Goal: Task Accomplishment & Management: Use online tool/utility

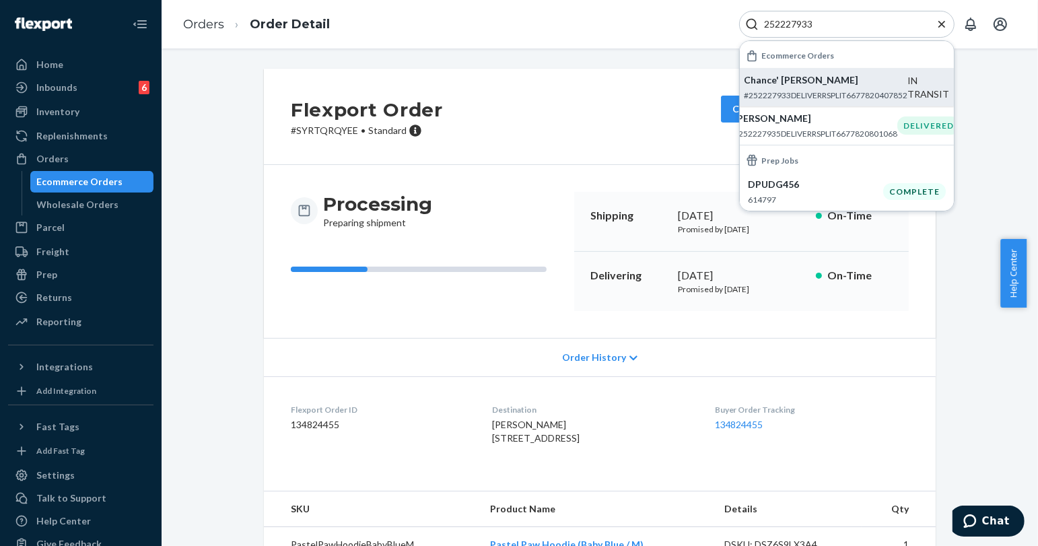
type input "252227933"
click at [820, 87] on p "Chance' [PERSON_NAME]" at bounding box center [826, 79] width 164 height 13
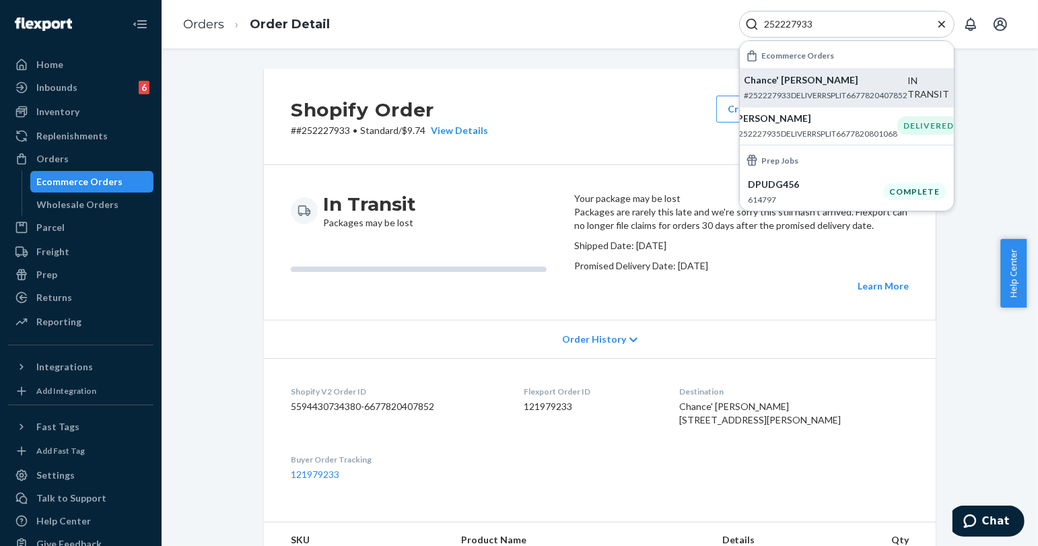
click at [939, 26] on icon "Close Search" at bounding box center [941, 23] width 7 height 7
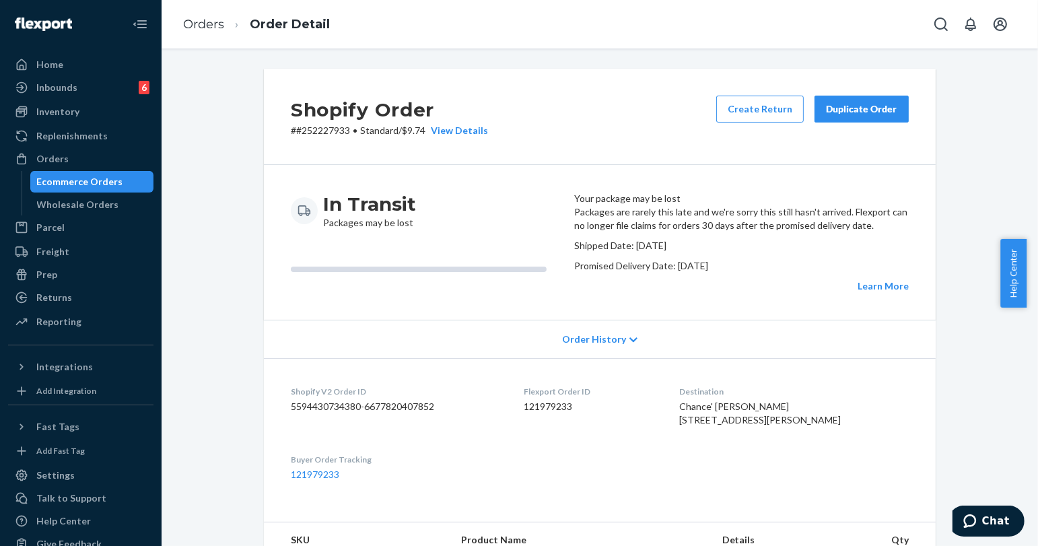
drag, startPoint x: 194, startPoint y: 168, endPoint x: 197, endPoint y: 148, distance: 20.5
click at [194, 168] on div "Shopify Order # #252227933 • Standard / $9.74 View Details Create Return Duplic…" at bounding box center [600, 505] width 856 height 873
click at [862, 114] on div "Duplicate Order" at bounding box center [861, 108] width 71 height 13
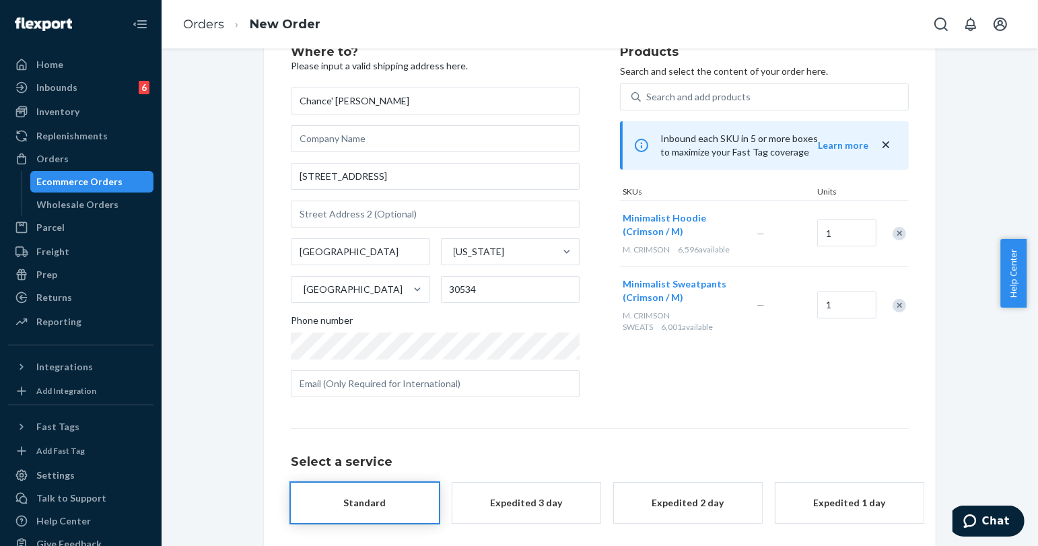
scroll to position [108, 0]
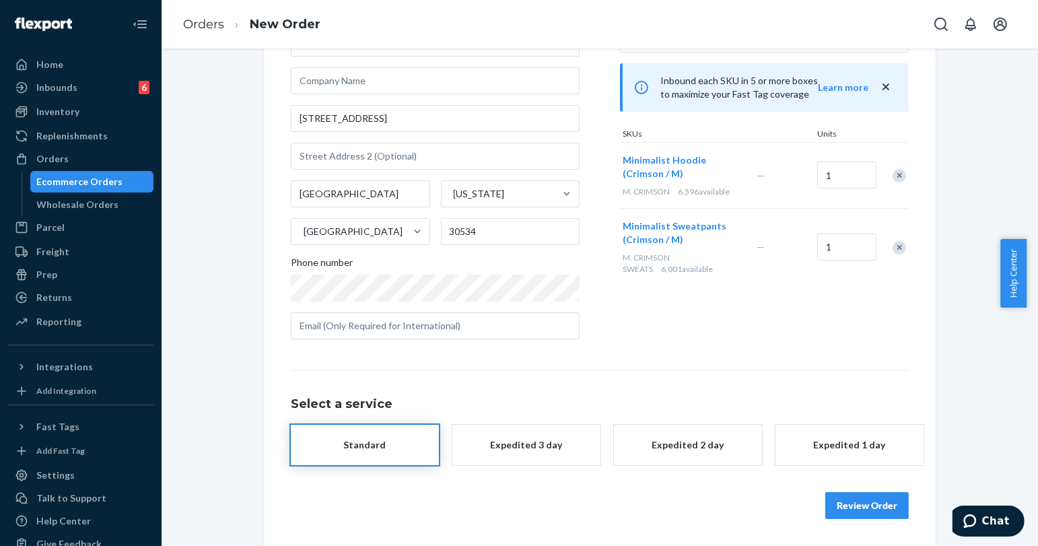
click at [860, 503] on button "Review Order" at bounding box center [866, 505] width 83 height 27
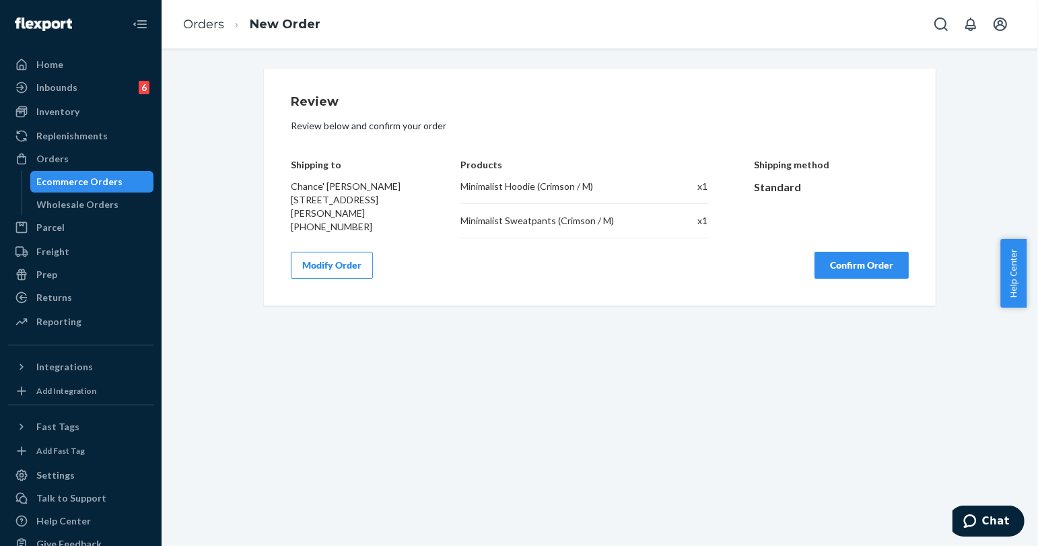
scroll to position [0, 0]
click at [833, 273] on button "Confirm Order" at bounding box center [861, 265] width 94 height 27
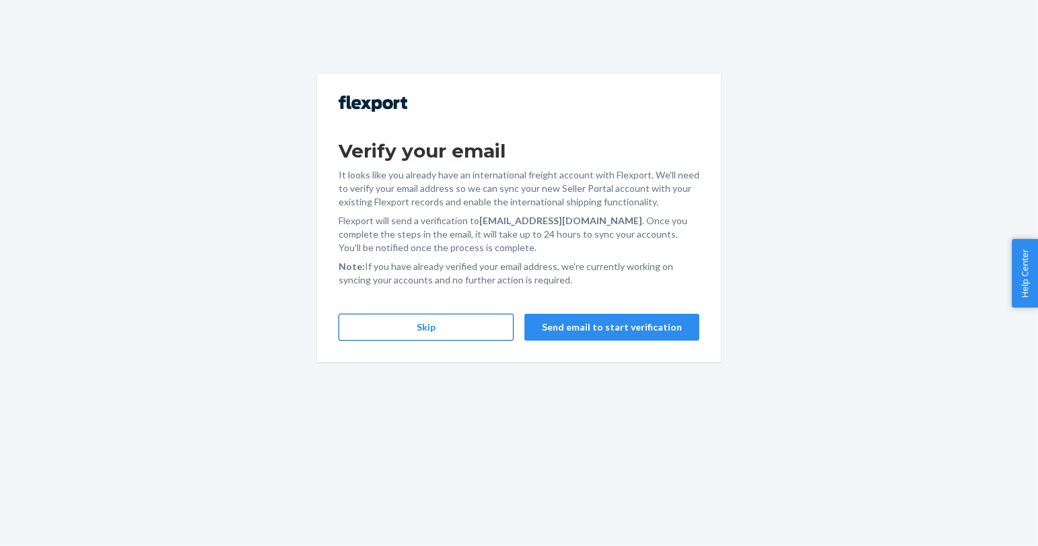
click at [425, 334] on button "Skip" at bounding box center [426, 327] width 175 height 27
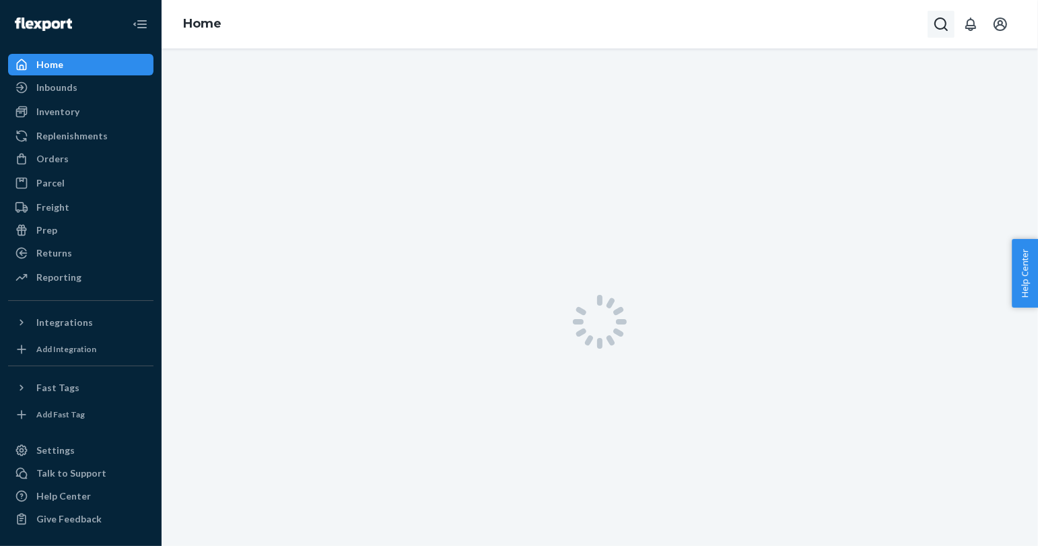
click at [927, 17] on button "Open Search Box" at bounding box center [940, 24] width 27 height 27
click at [853, 31] on div at bounding box center [846, 24] width 215 height 27
click at [852, 25] on input "Search Input" at bounding box center [841, 23] width 166 height 13
paste input "254159496"
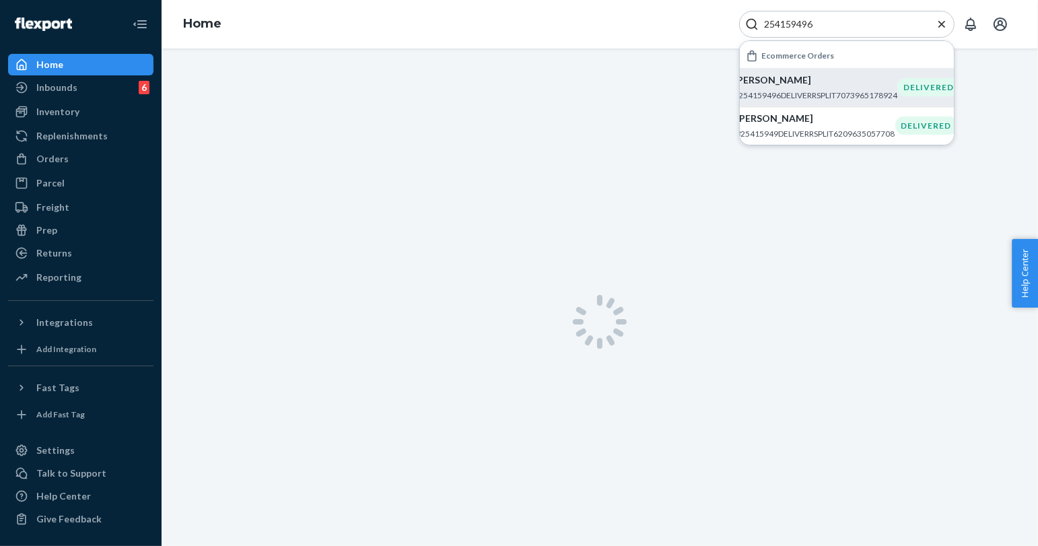
type input "254159496"
click at [843, 77] on p "[PERSON_NAME]" at bounding box center [816, 79] width 164 height 13
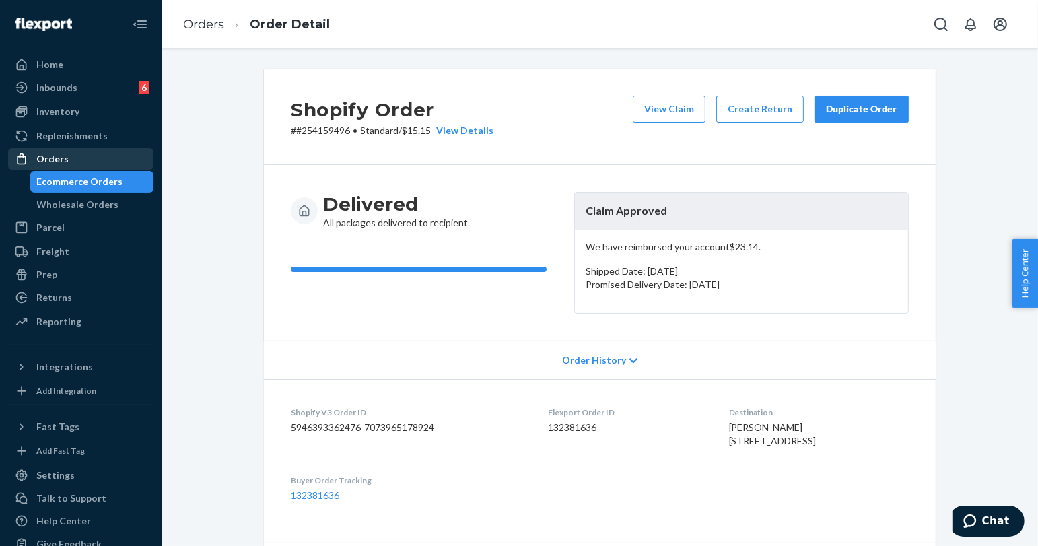
click at [90, 149] on div "Orders" at bounding box center [80, 158] width 143 height 19
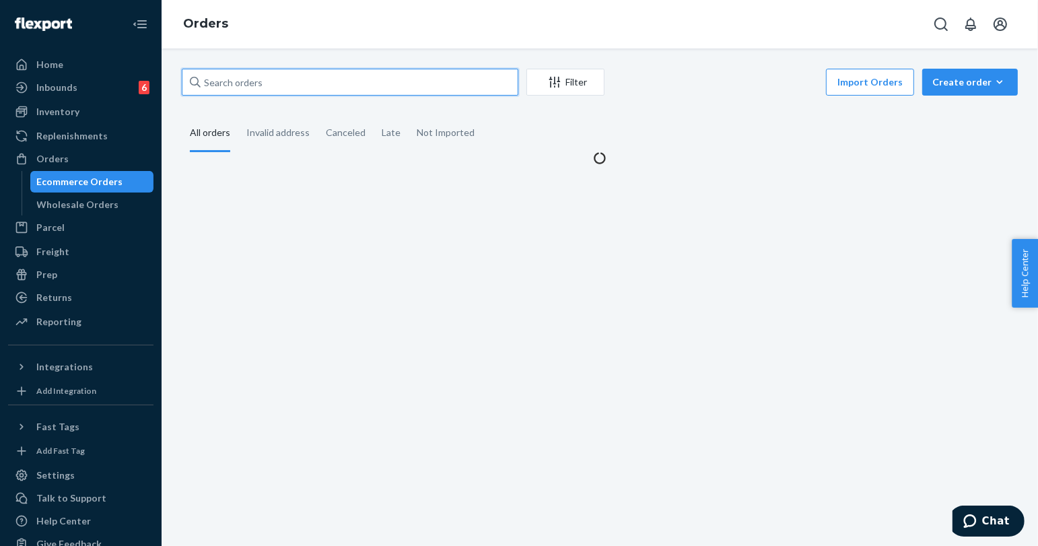
click at [252, 79] on input "text" at bounding box center [350, 82] width 337 height 27
paste input "[PERSON_NAME]"
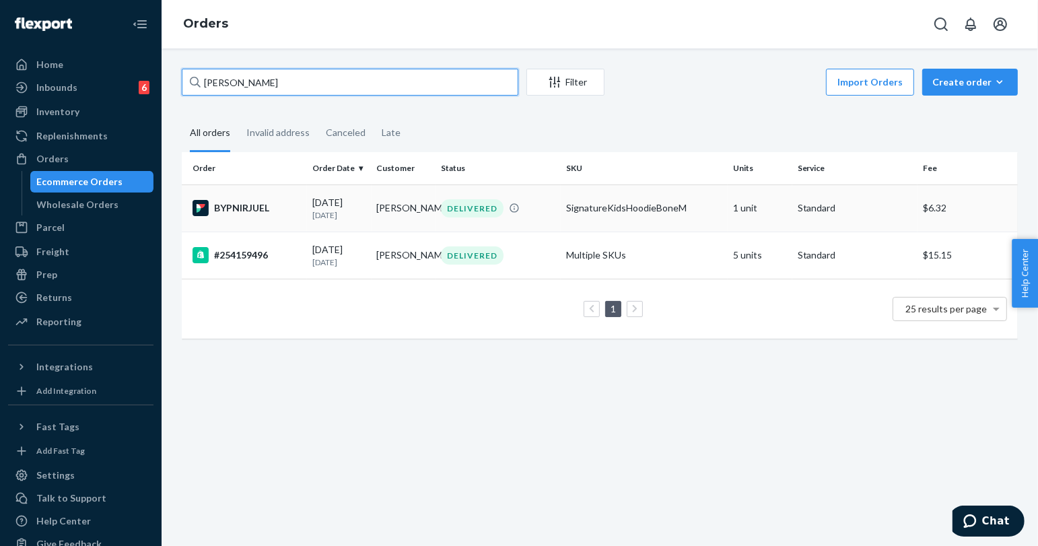
type input "[PERSON_NAME]"
click at [660, 217] on td "SignatureKidsHoodieBoneM" at bounding box center [644, 207] width 167 height 47
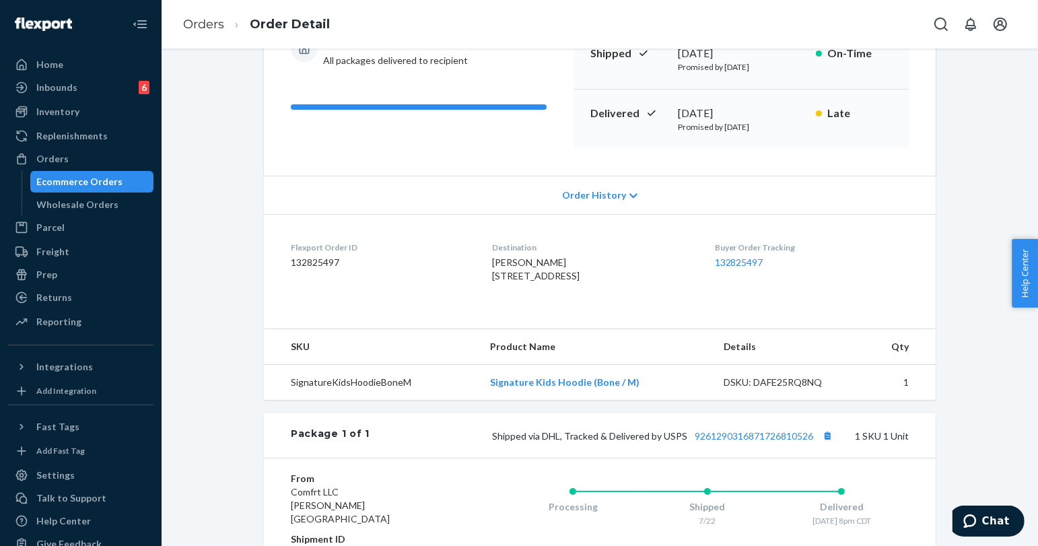
scroll to position [224, 0]
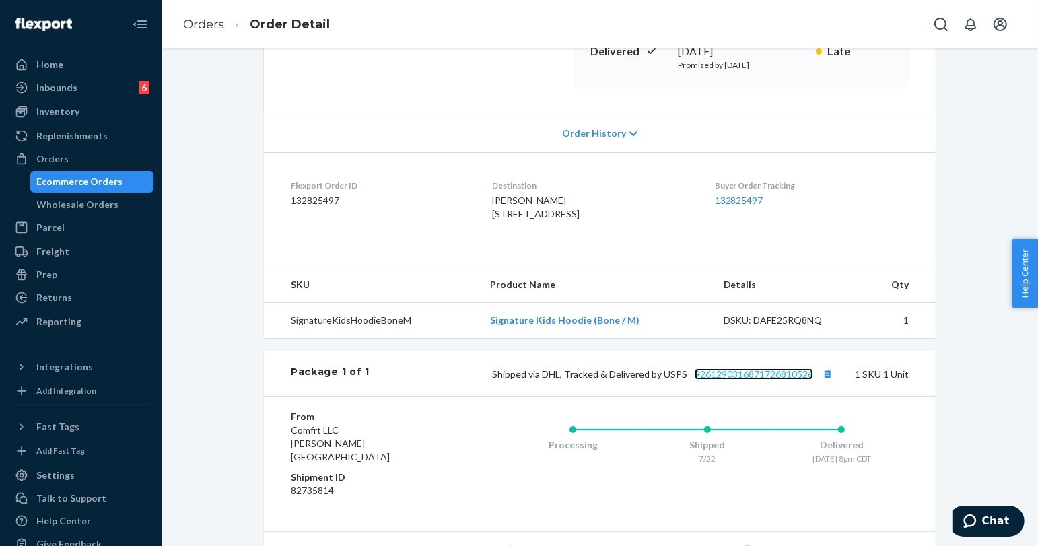
click at [752, 380] on link "9261290316871726810526" at bounding box center [754, 373] width 118 height 11
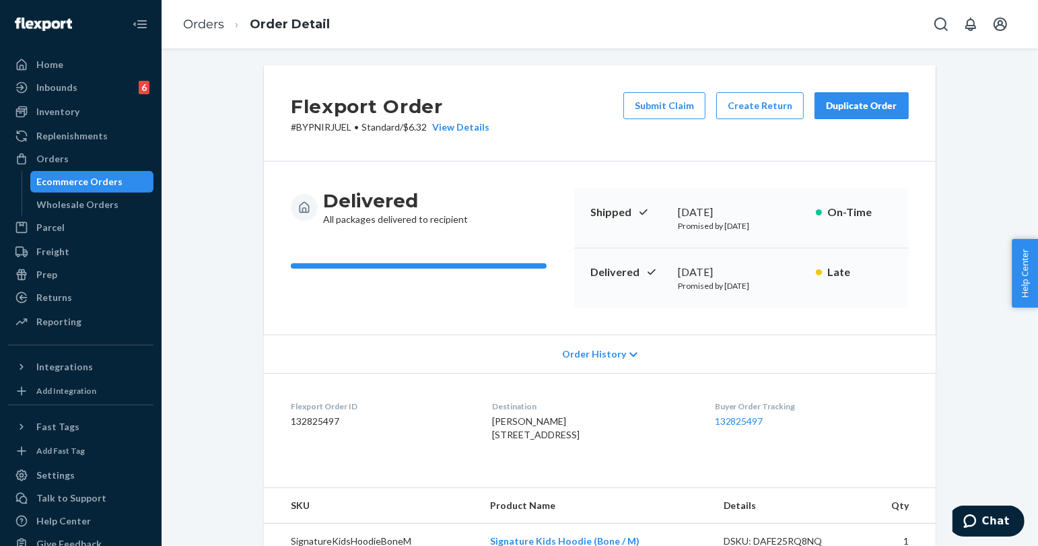
scroll to position [0, 0]
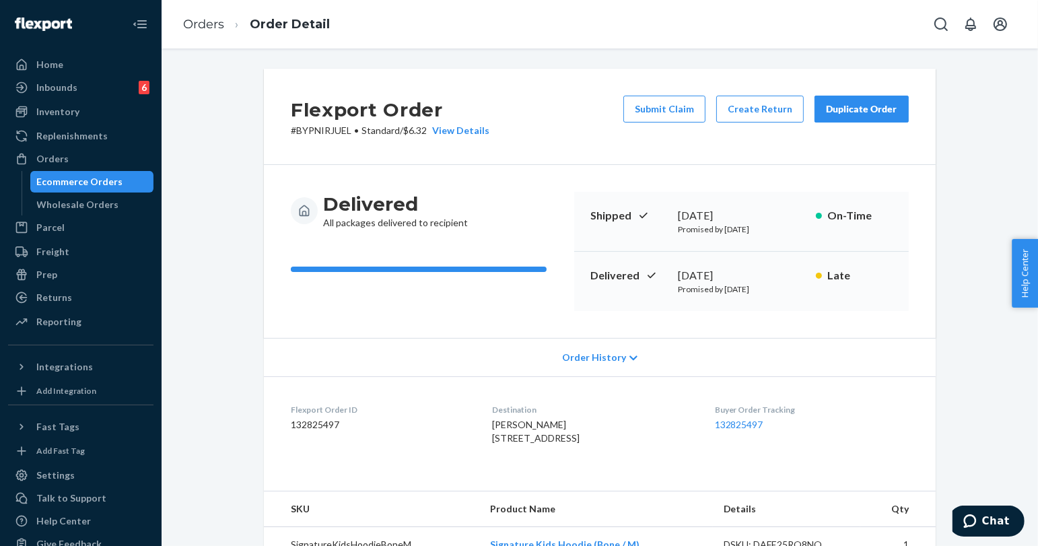
click at [308, 125] on p "# BYPNIRJUEL • Standard / $6.32 View Details" at bounding box center [390, 130] width 199 height 13
copy p "BYPNIRJUEL"
